Goal: Navigation & Orientation: Find specific page/section

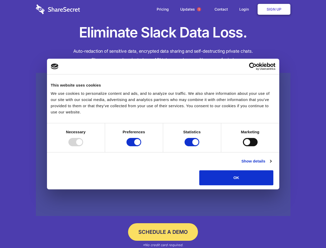
click at [83, 146] on div at bounding box center [75, 142] width 15 height 8
click at [141, 146] on input "Preferences" at bounding box center [134, 142] width 15 height 8
checkbox input "false"
click at [193, 146] on input "Statistics" at bounding box center [192, 142] width 15 height 8
checkbox input "false"
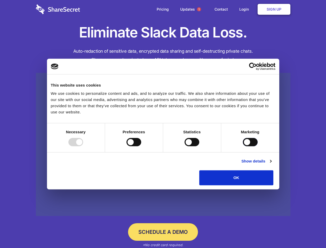
click at [243, 146] on input "Marketing" at bounding box center [250, 142] width 15 height 8
checkbox input "true"
click at [272, 164] on link "Show details" at bounding box center [257, 161] width 30 height 6
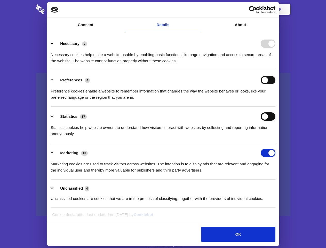
click at [276, 70] on li "Necessary 7 Necessary cookies help make a website usable by enabling basic func…" at bounding box center [163, 52] width 225 height 36
click at [199, 9] on span "1" at bounding box center [199, 9] width 4 height 4
